Goal: Navigation & Orientation: Find specific page/section

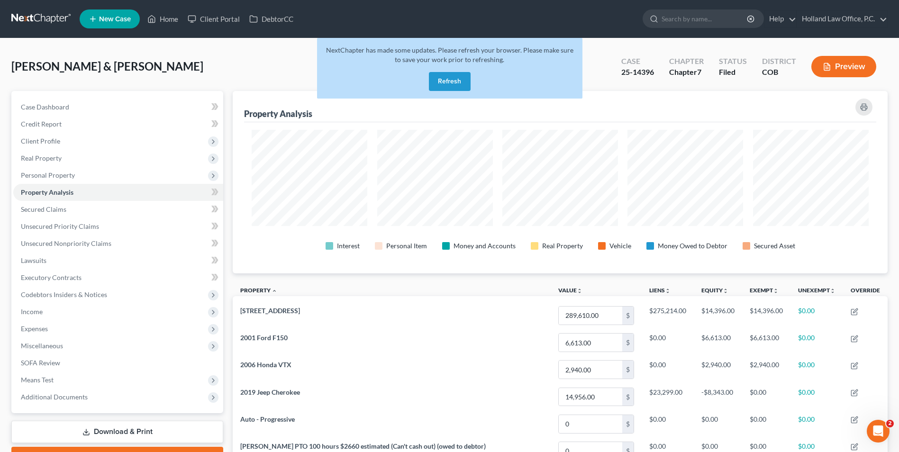
click at [447, 79] on button "Refresh" at bounding box center [450, 81] width 42 height 19
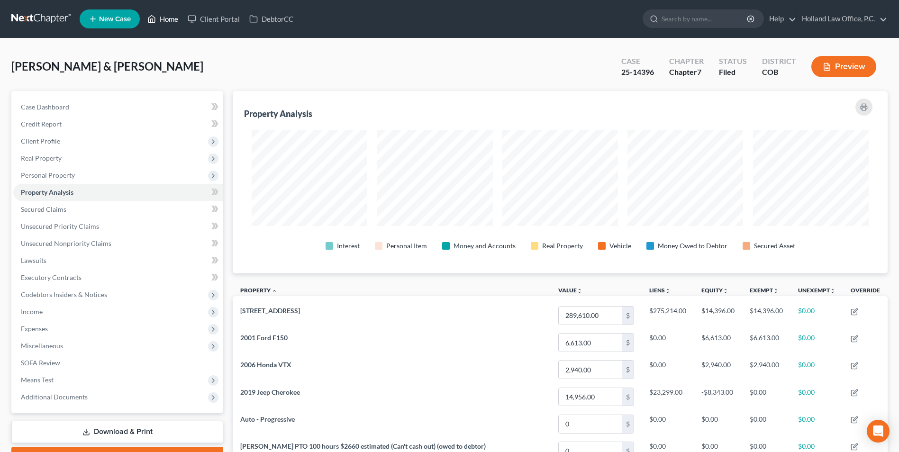
scroll to position [182, 655]
click at [168, 18] on link "Home" at bounding box center [163, 18] width 40 height 17
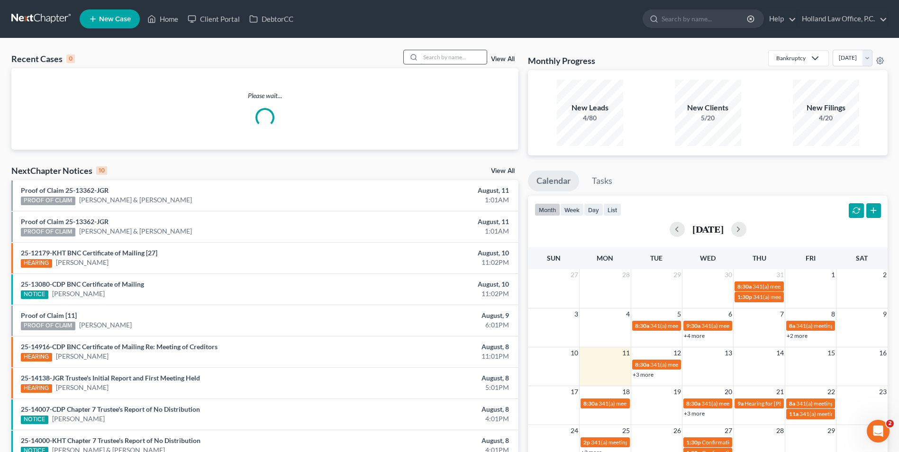
click at [449, 61] on input "search" at bounding box center [453, 57] width 66 height 14
